Goal: Task Accomplishment & Management: Use online tool/utility

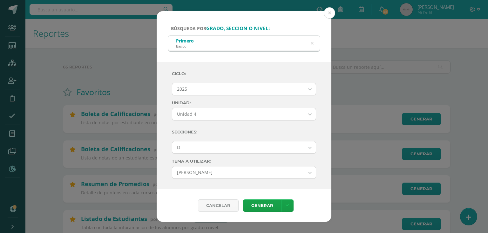
select select "7"
select select "Unidad 4"
select select "D"
select select "57"
click at [105, 40] on div "Búsqueda por grado, sección o nivel: Primero Básico primero básico Ciclo: 2025 …" at bounding box center [244, 116] width 483 height 211
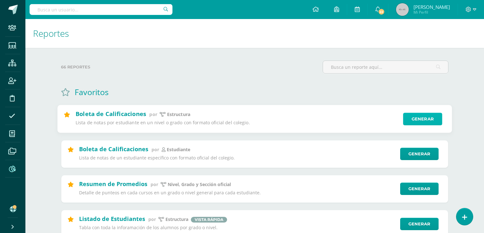
click at [424, 118] on link "Generar" at bounding box center [422, 119] width 39 height 13
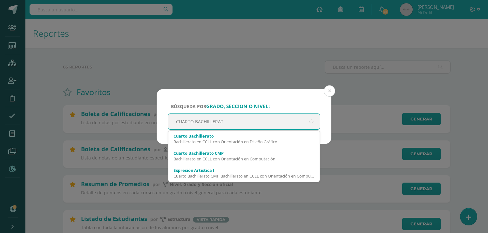
type input "CUARTO BACHILLERATO"
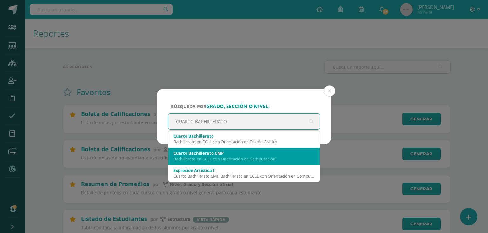
click at [244, 161] on div "Bachillerato en CCLL con Orientación en Computación" at bounding box center [243, 159] width 141 height 6
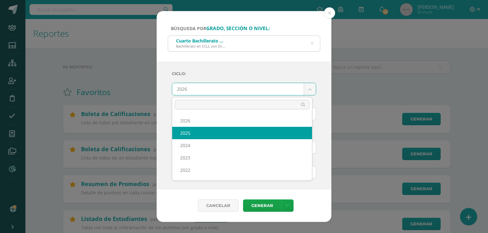
select select "7"
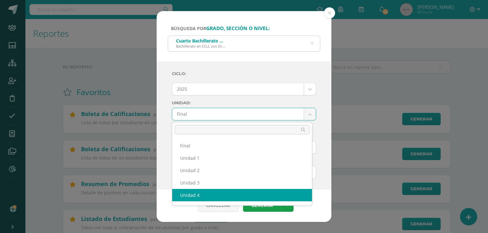
select select "Unidad 4"
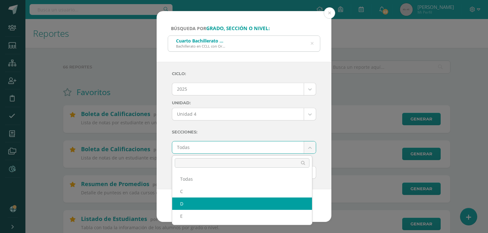
select select "D"
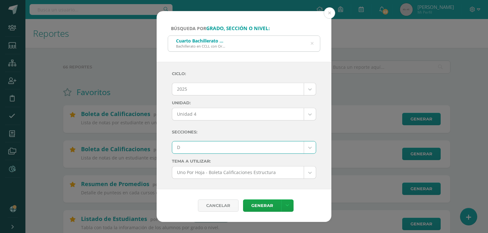
scroll to position [51, 0]
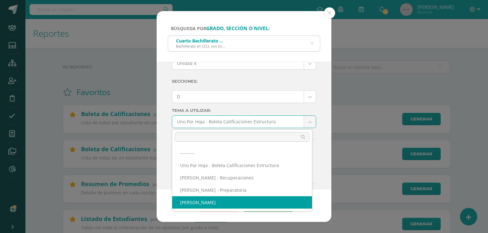
select select "57"
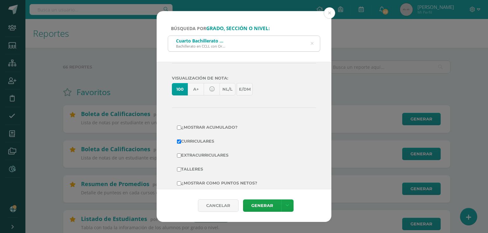
scroll to position [138, 0]
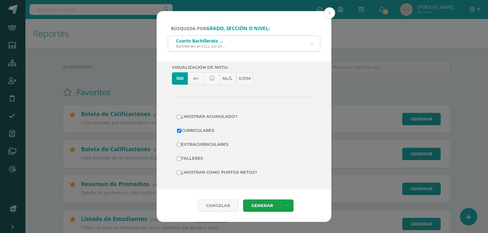
click at [214, 145] on label "Extracurriculares" at bounding box center [244, 144] width 134 height 9
click at [181, 145] on input "Extracurriculares" at bounding box center [179, 145] width 4 height 4
checkbox input "true"
click at [215, 172] on label "¿Mostrar como puntos netos?" at bounding box center [244, 172] width 134 height 9
click at [181, 172] on input "¿Mostrar como puntos netos?" at bounding box center [179, 173] width 4 height 4
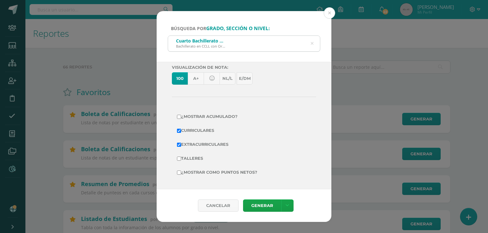
checkbox input "true"
click at [256, 207] on link "Generar" at bounding box center [262, 206] width 38 height 12
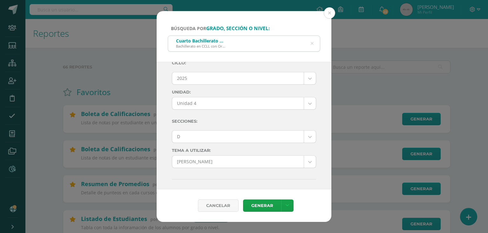
scroll to position [0, 0]
